Goal: Navigation & Orientation: Go to known website

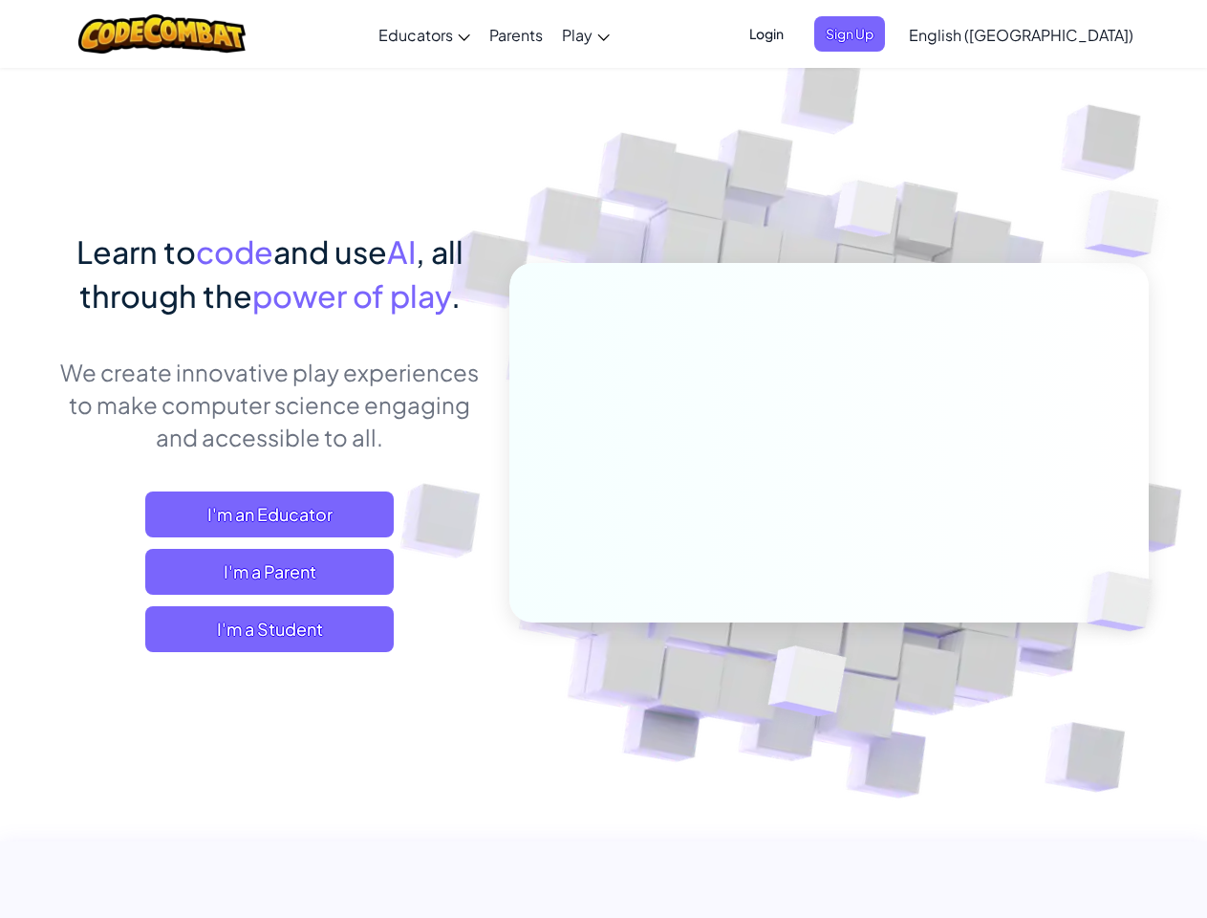
click at [795, 33] on span "Login" at bounding box center [766, 33] width 57 height 35
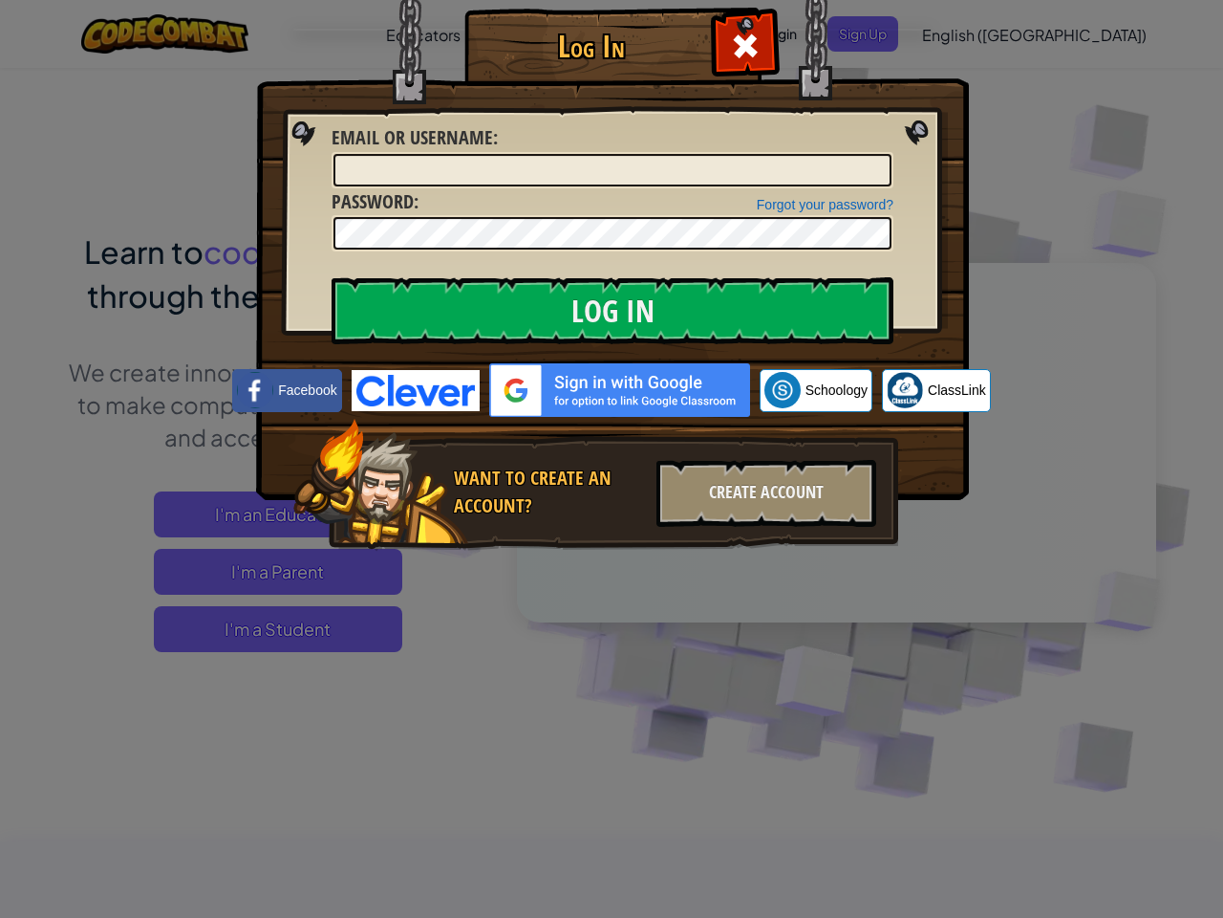
click at [881, 33] on div "Log In Unknown Error Email or Username : Forgot your password? Password : Log I…" at bounding box center [611, 307] width 637 height 556
click at [966, 33] on div "Log In Unknown Error Email or Username : Forgot your password? Password : Log I…" at bounding box center [611, 459] width 1223 height 918
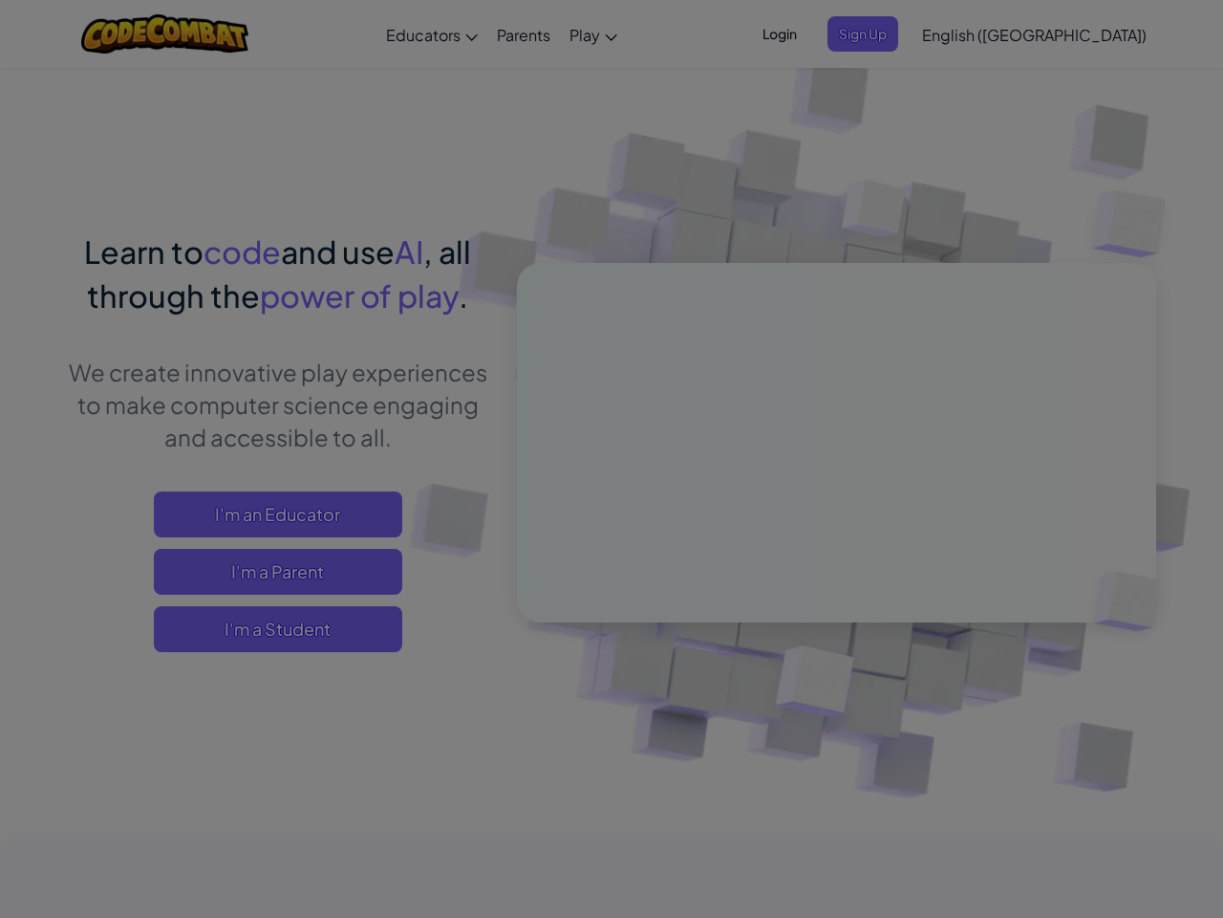
click at [966, 33] on div "Log In Unknown Error Email or Username : Forgot your password? Password : Log I…" at bounding box center [611, 459] width 1223 height 918
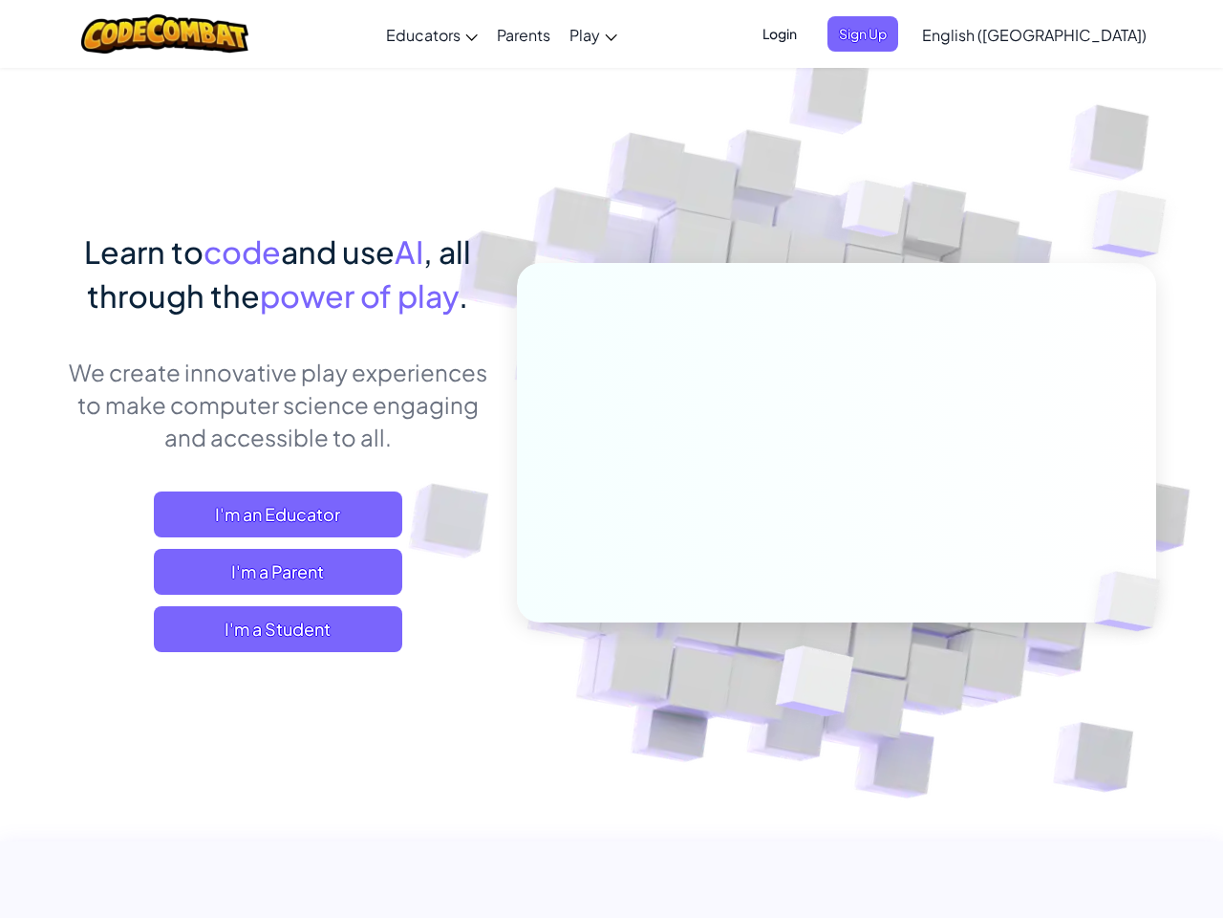
click at [1069, 34] on div at bounding box center [611, 459] width 1223 height 918
click at [270, 629] on span "I'm a Student" at bounding box center [278, 629] width 249 height 46
